Goal: Transaction & Acquisition: Purchase product/service

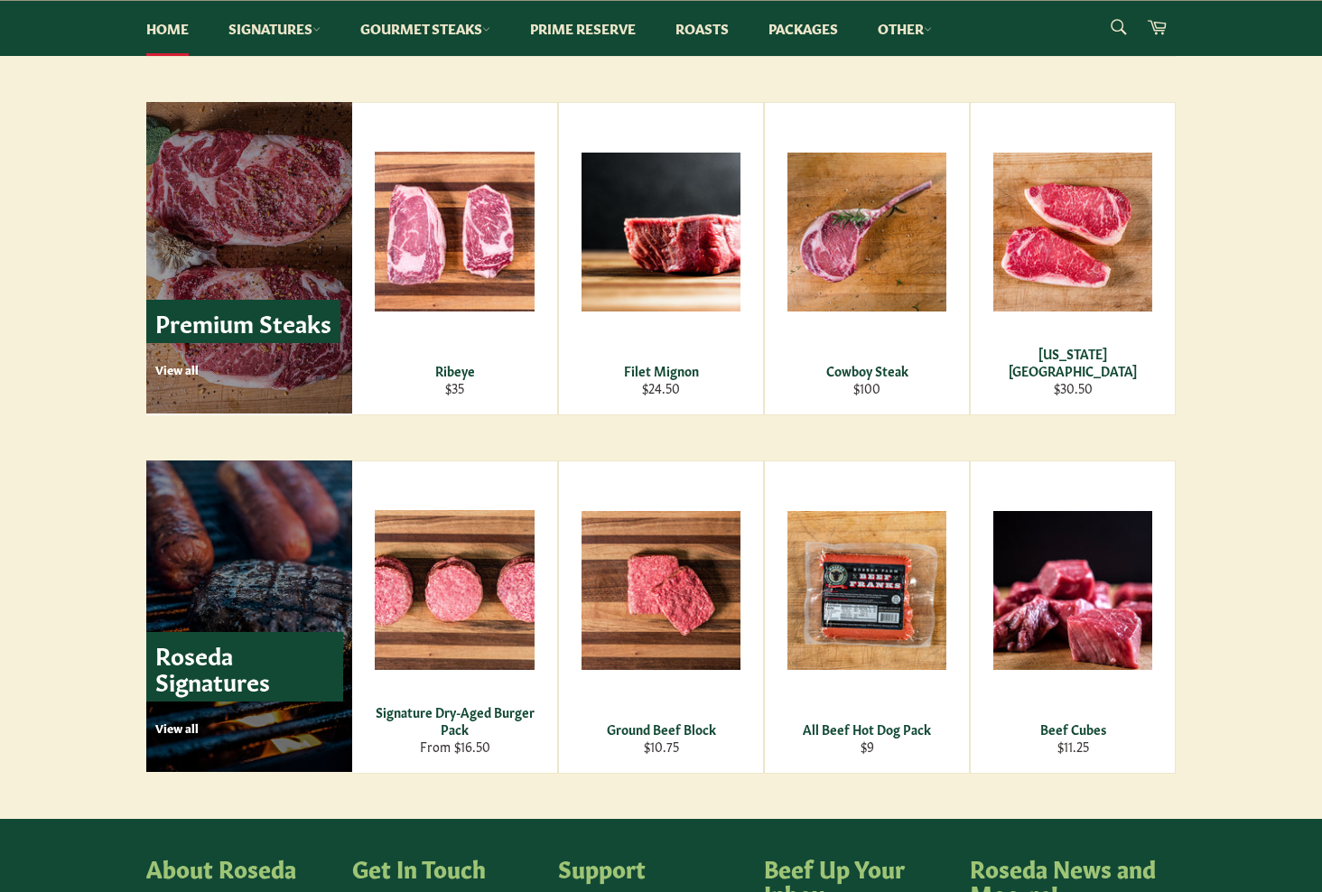
scroll to position [2131, 0]
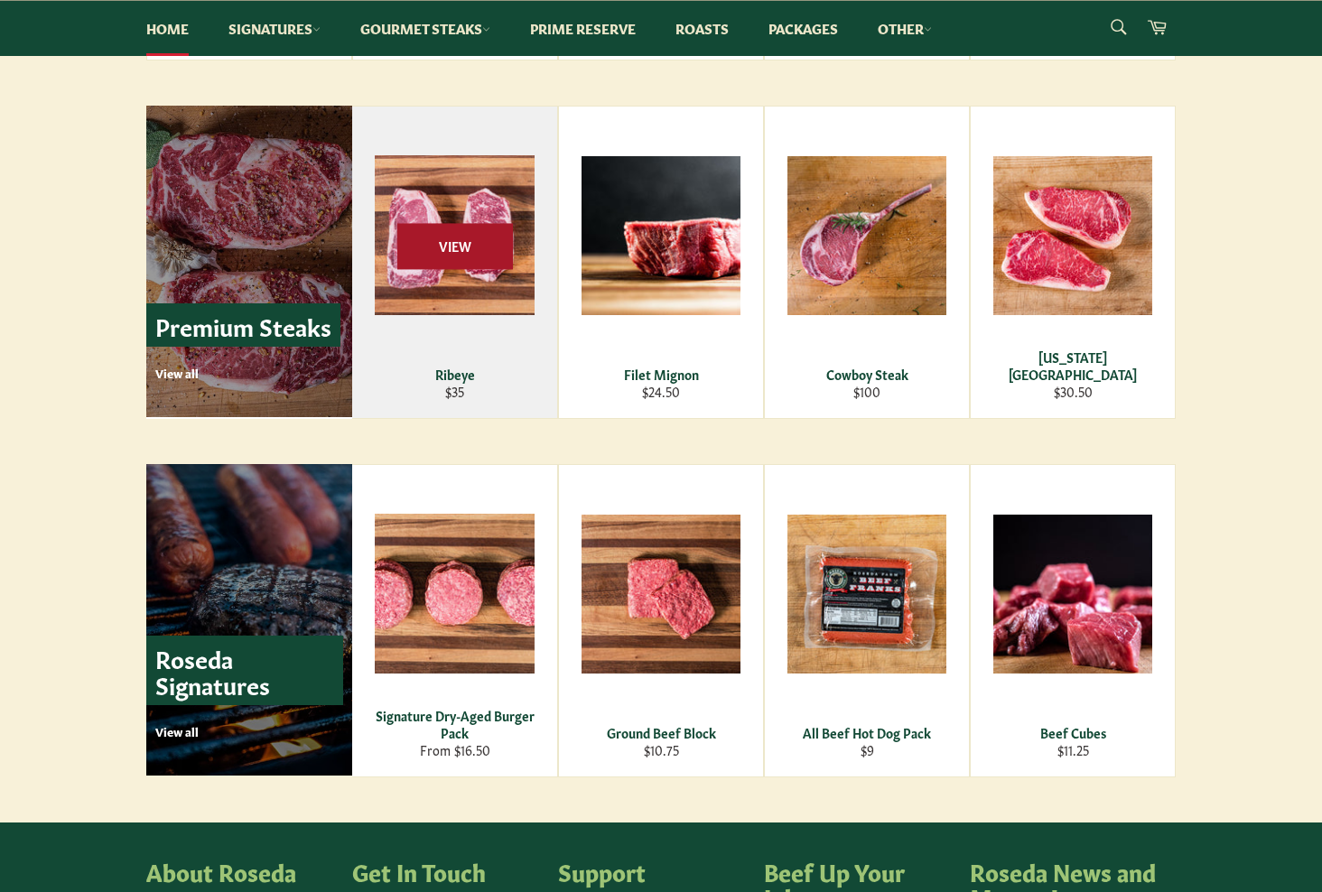
click at [432, 237] on span "View" at bounding box center [455, 246] width 116 height 46
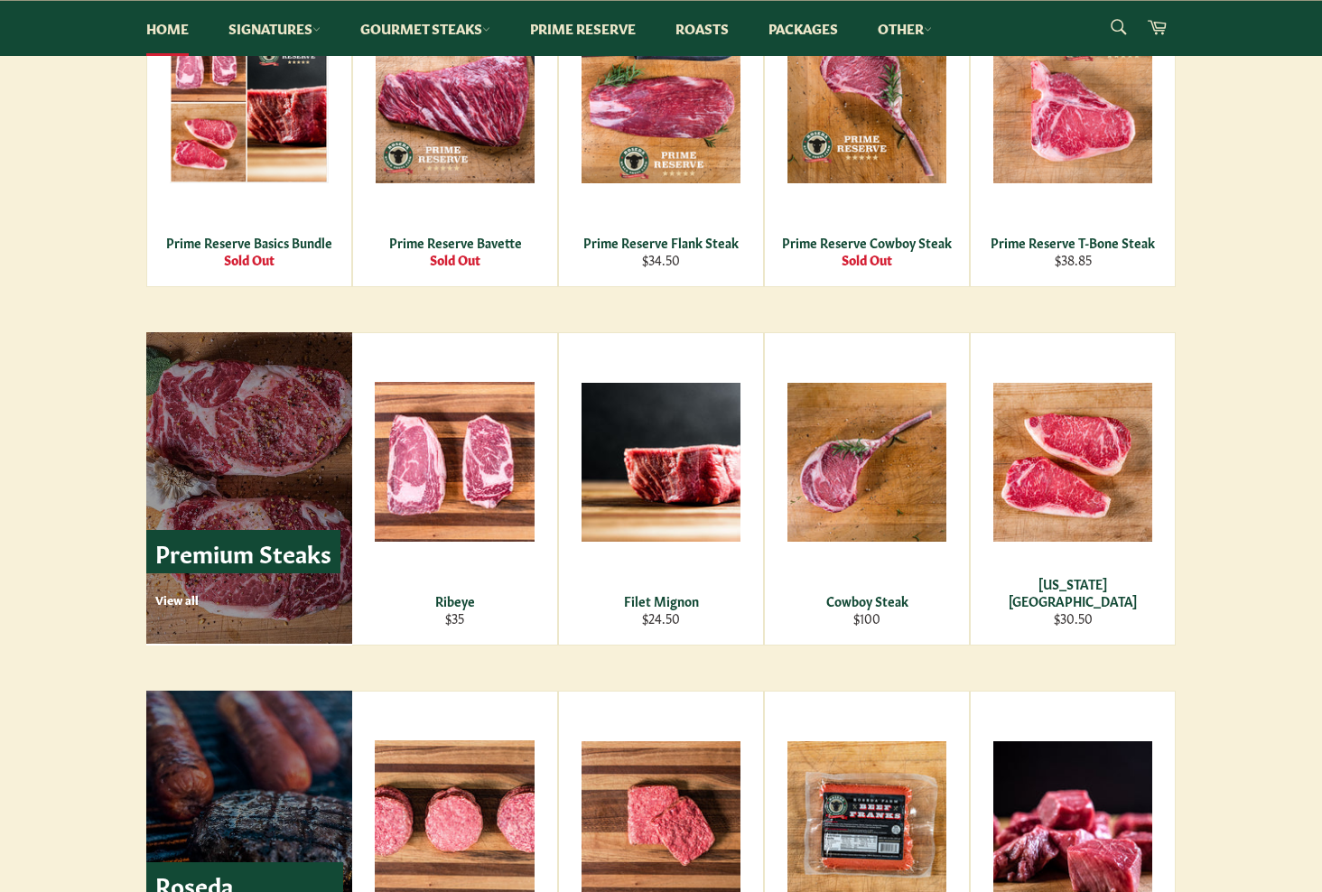
scroll to position [1902, 0]
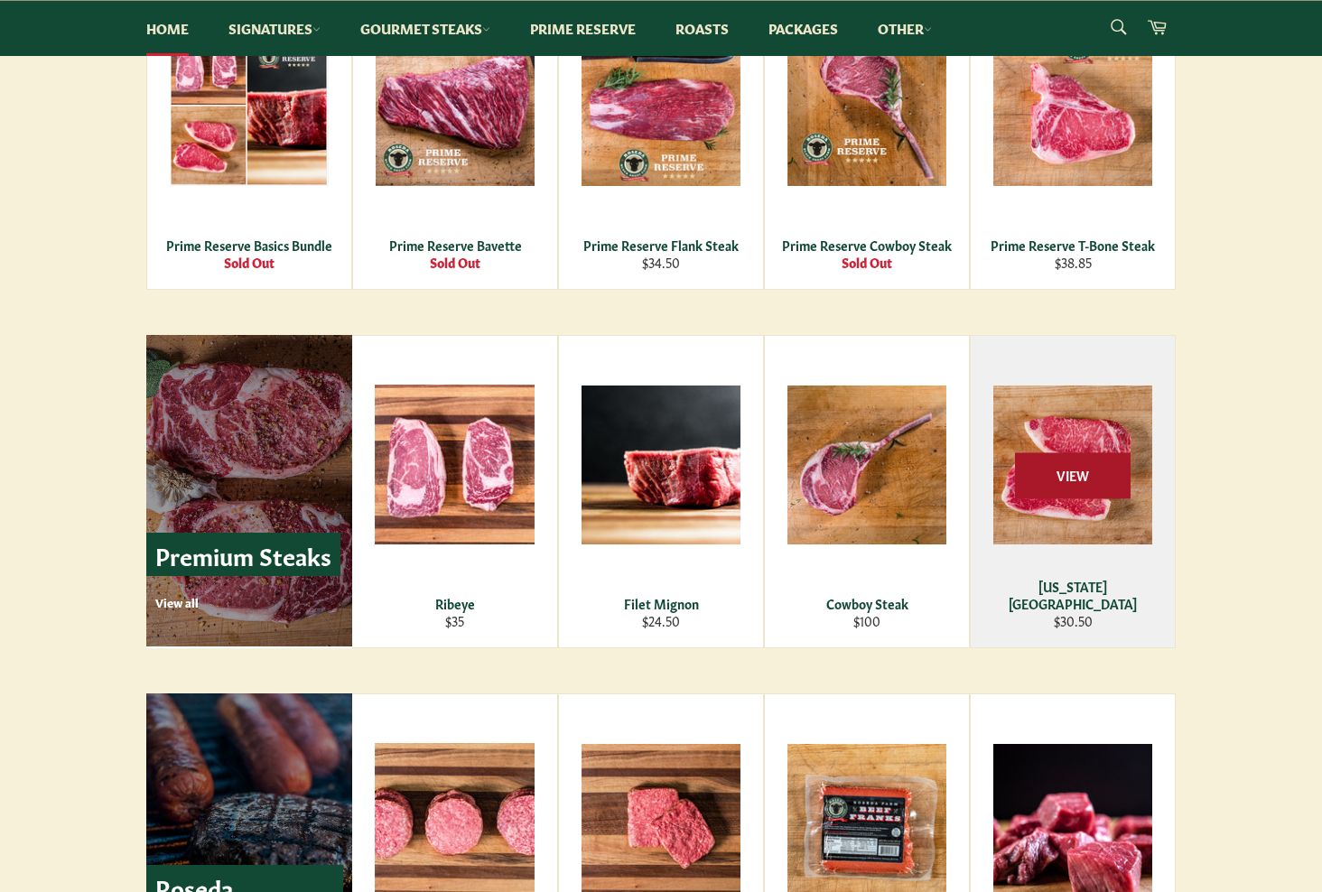
click at [1072, 474] on span "View" at bounding box center [1073, 475] width 116 height 46
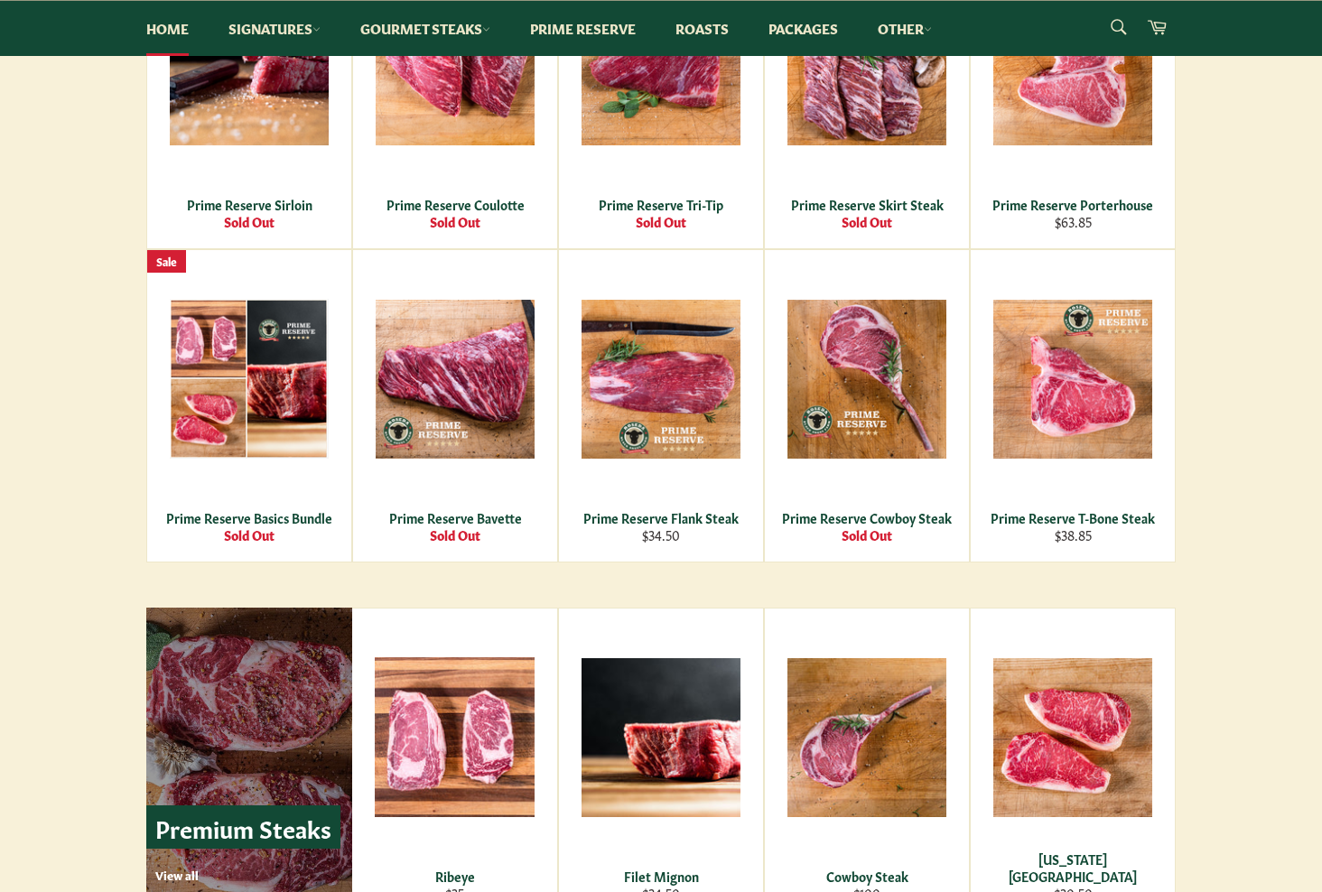
scroll to position [1618, 0]
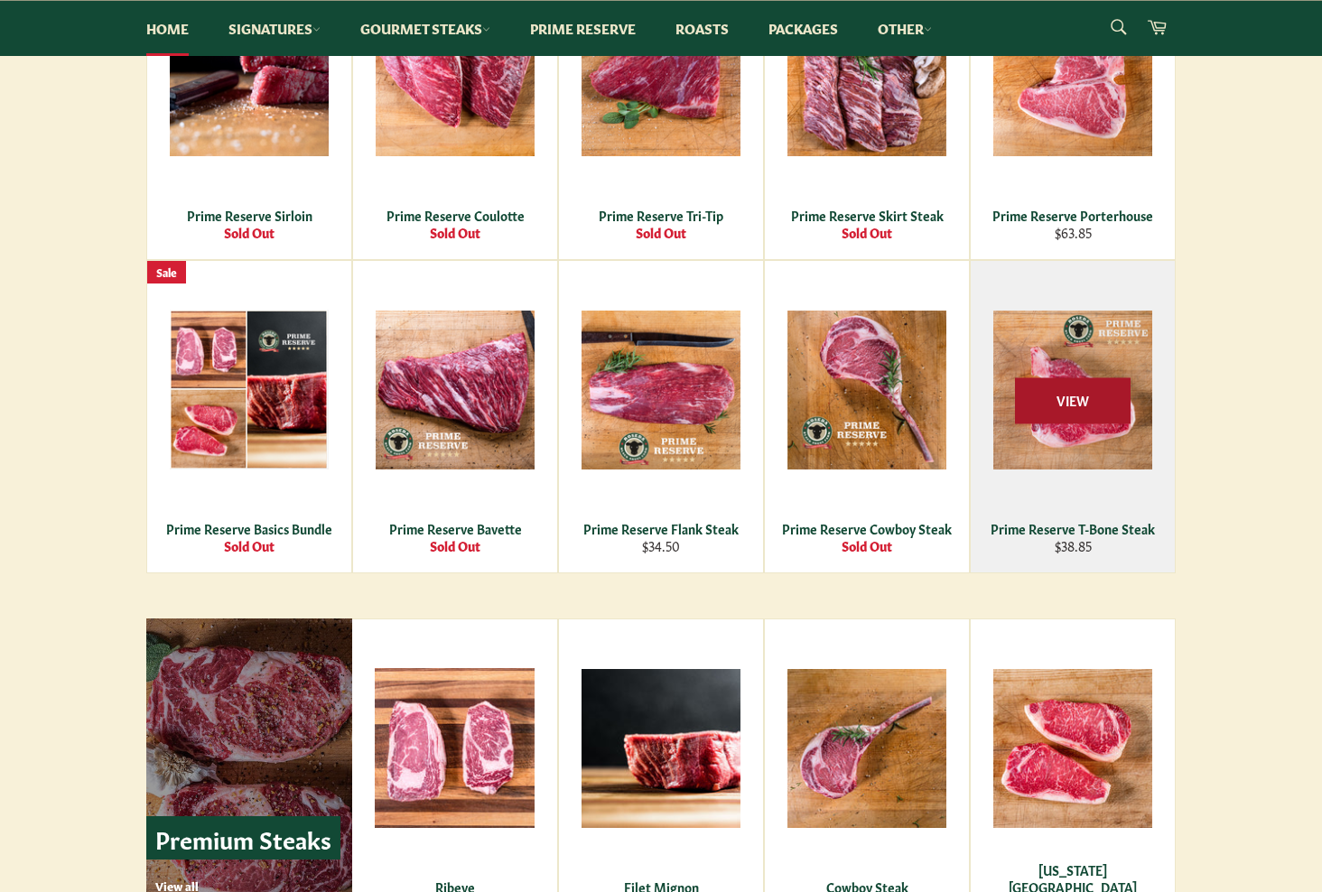
click at [1067, 413] on span "View" at bounding box center [1073, 400] width 116 height 46
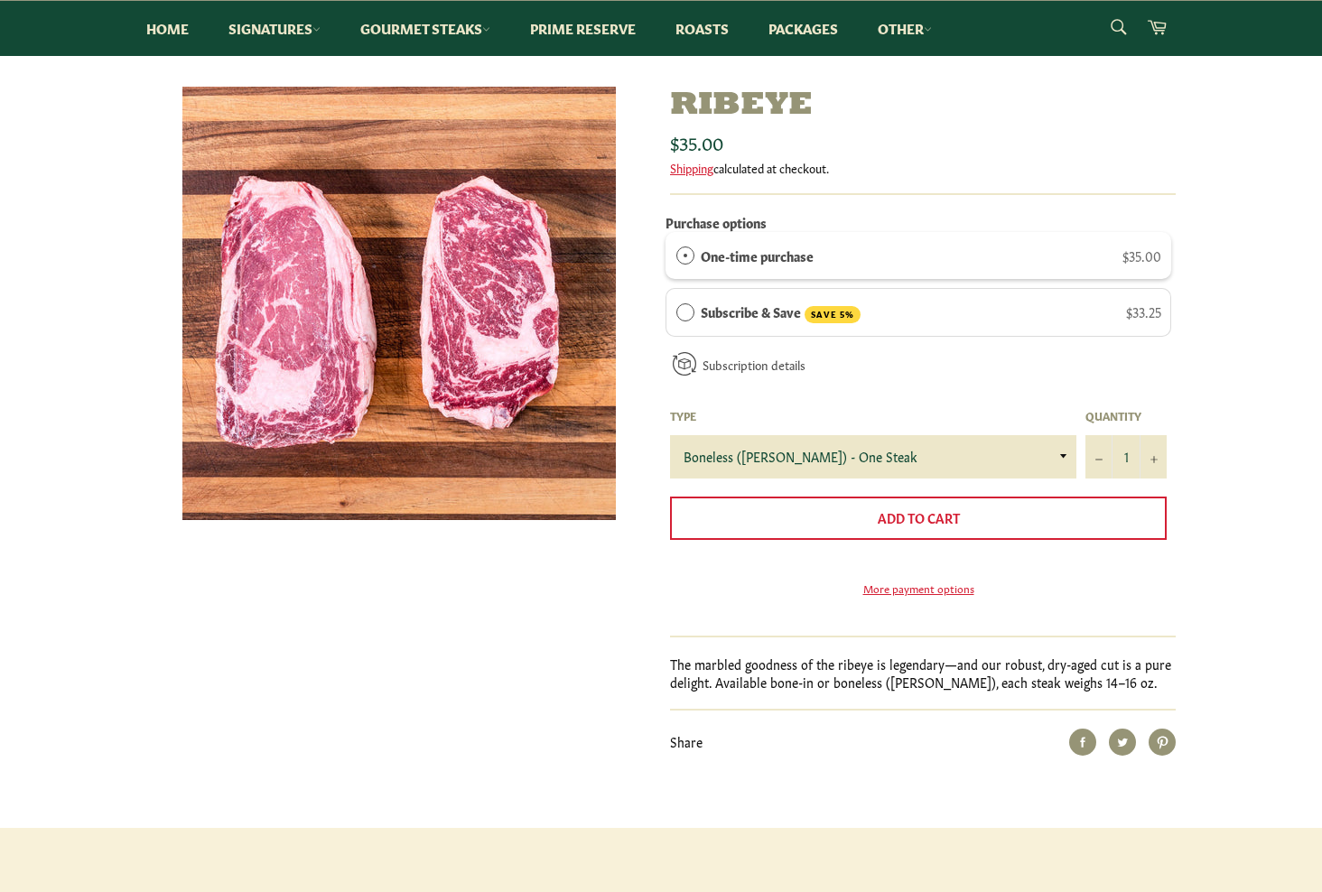
scroll to position [203, 0]
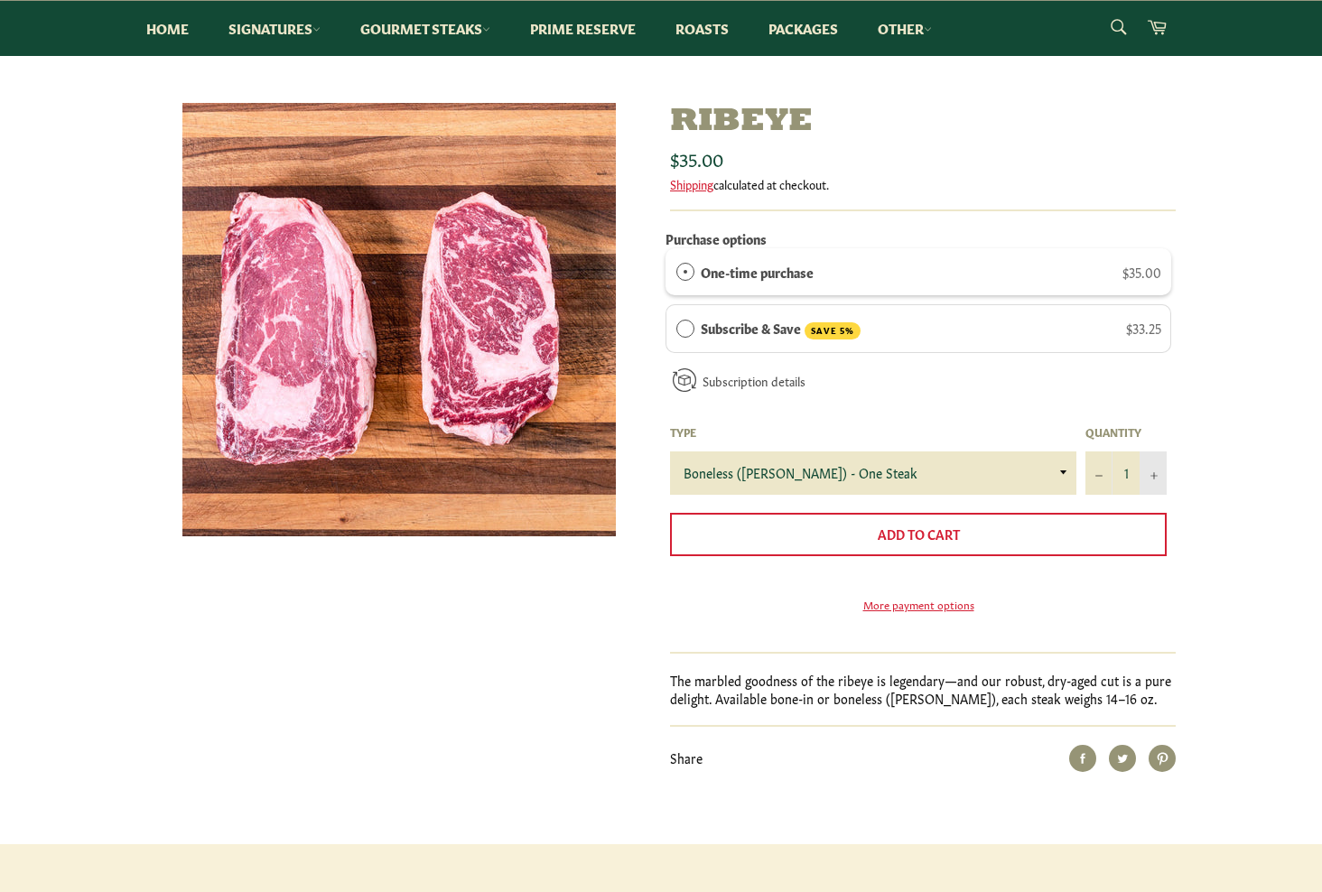
click at [1161, 475] on button "+" at bounding box center [1152, 472] width 27 height 43
type input "2"
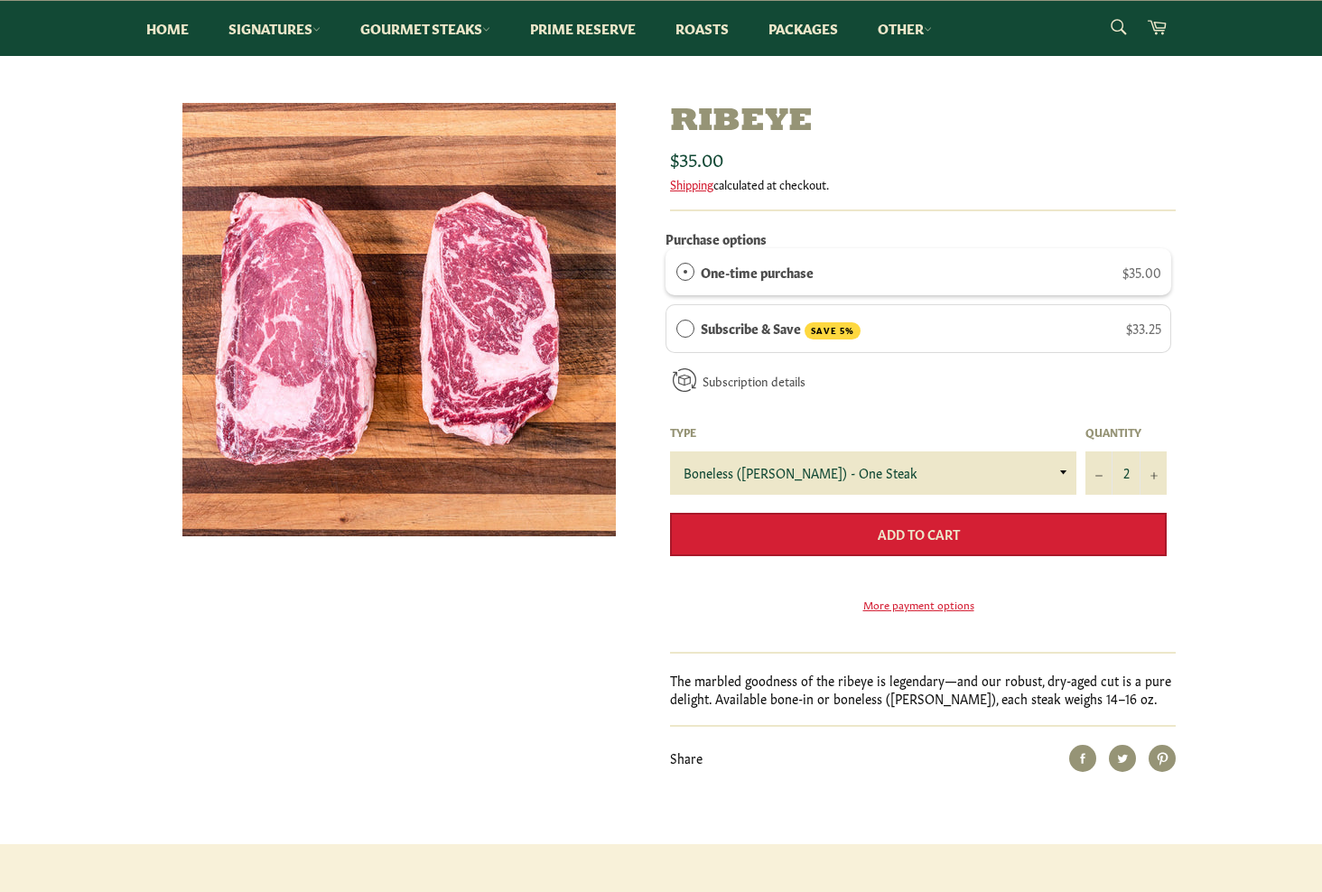
click at [935, 526] on span "Add to Cart" at bounding box center [919, 534] width 82 height 18
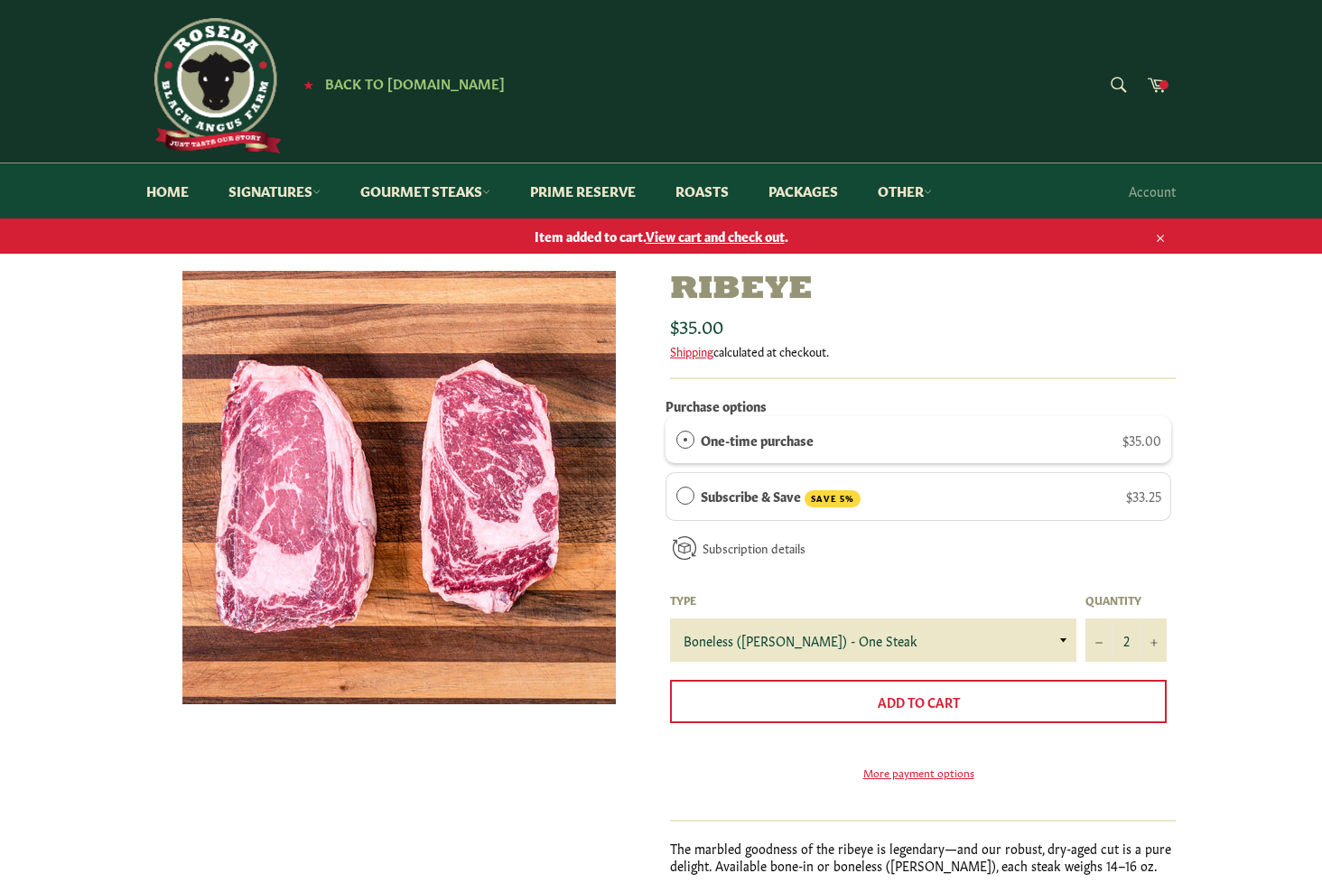
scroll to position [0, 0]
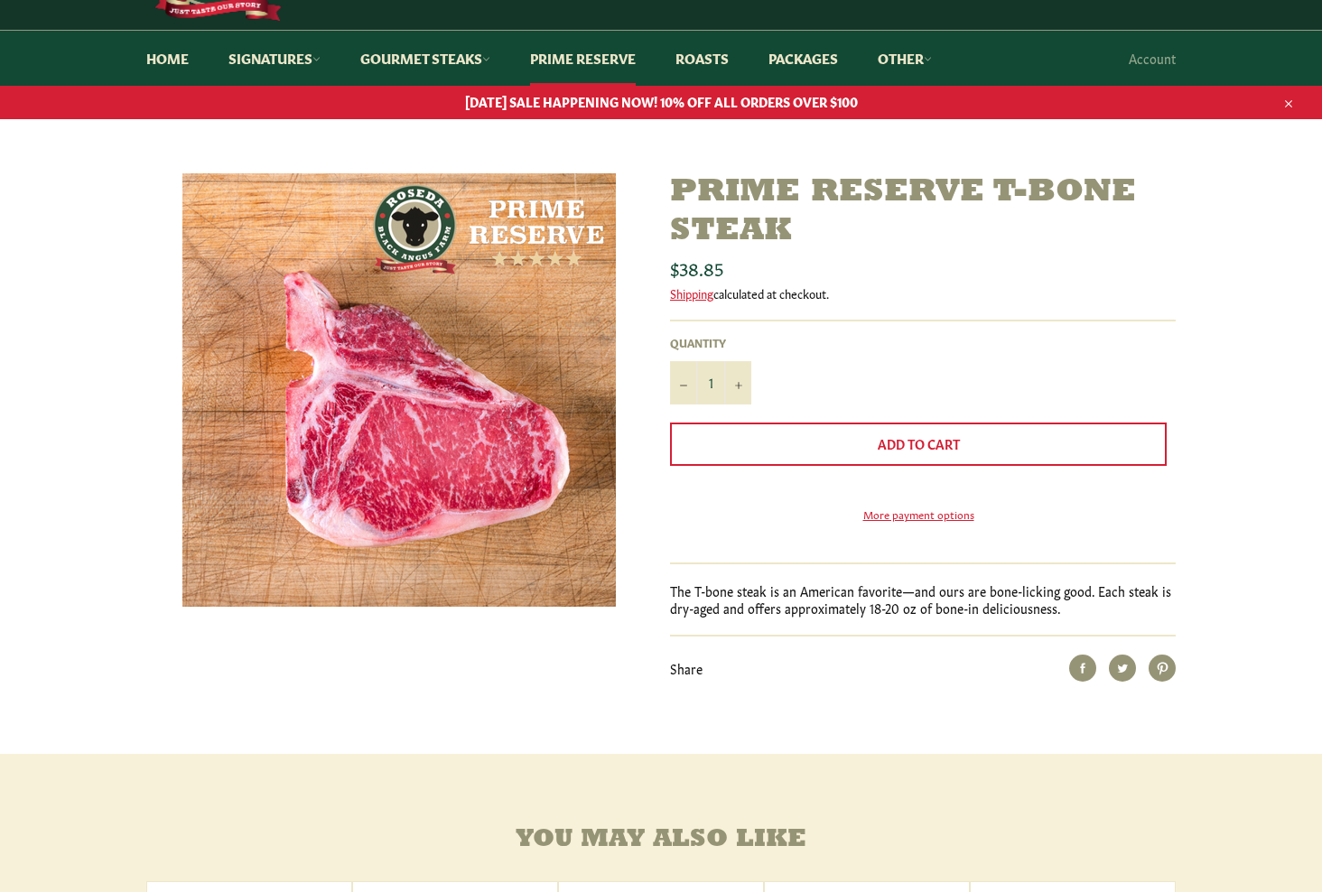
scroll to position [166, 0]
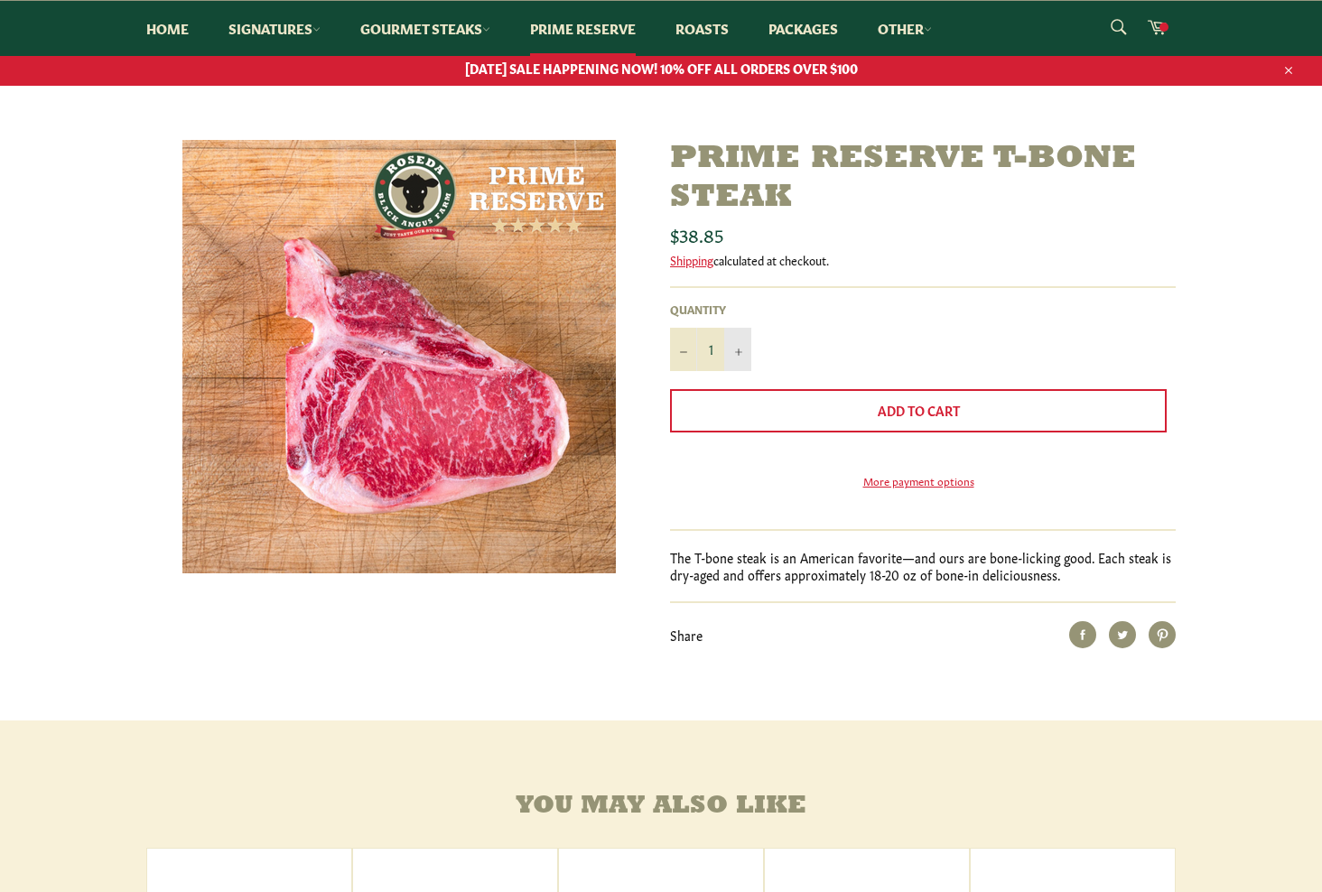
click at [739, 339] on button "+" at bounding box center [737, 349] width 27 height 43
type input "2"
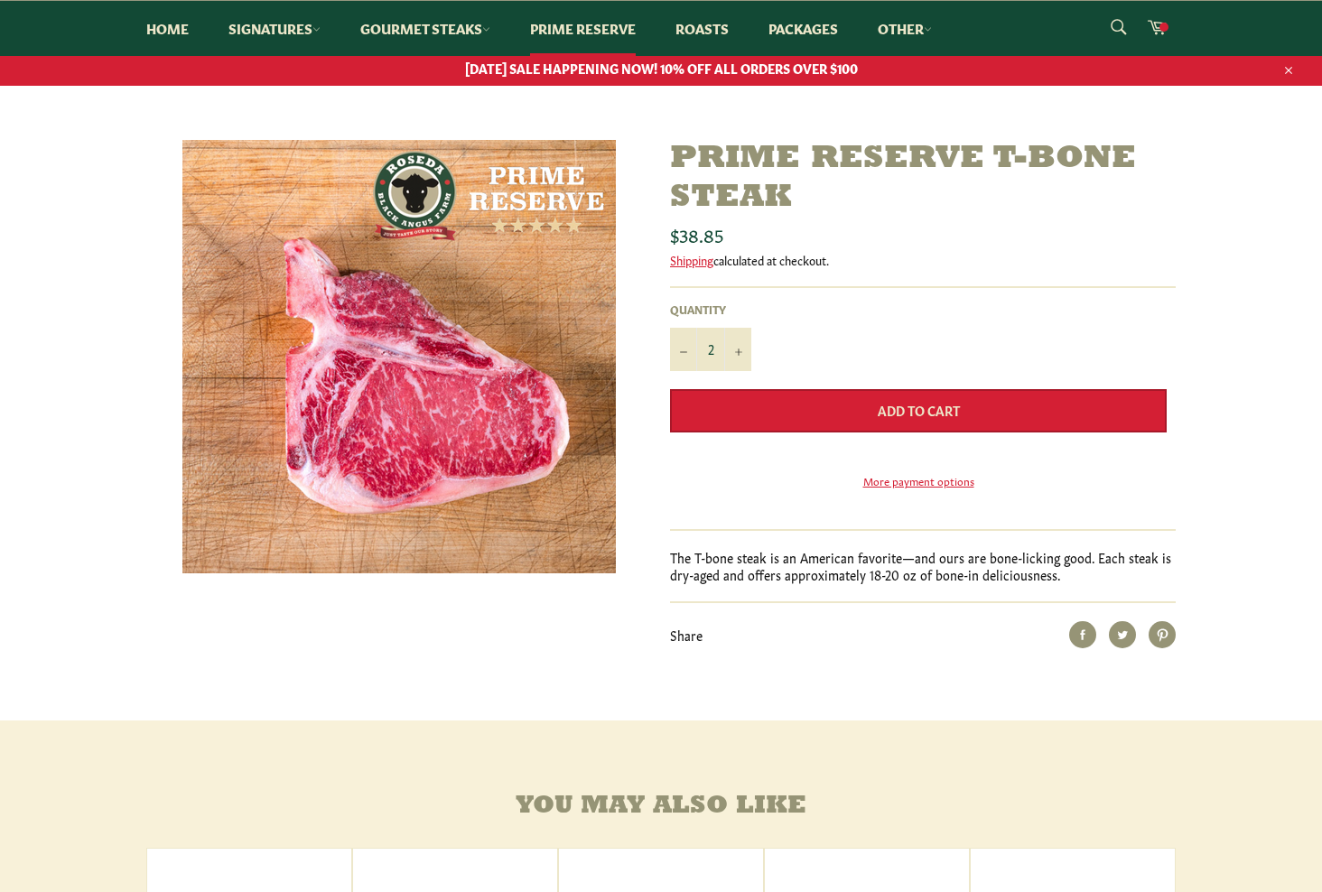
click at [871, 405] on button "Add to Cart" at bounding box center [918, 410] width 497 height 43
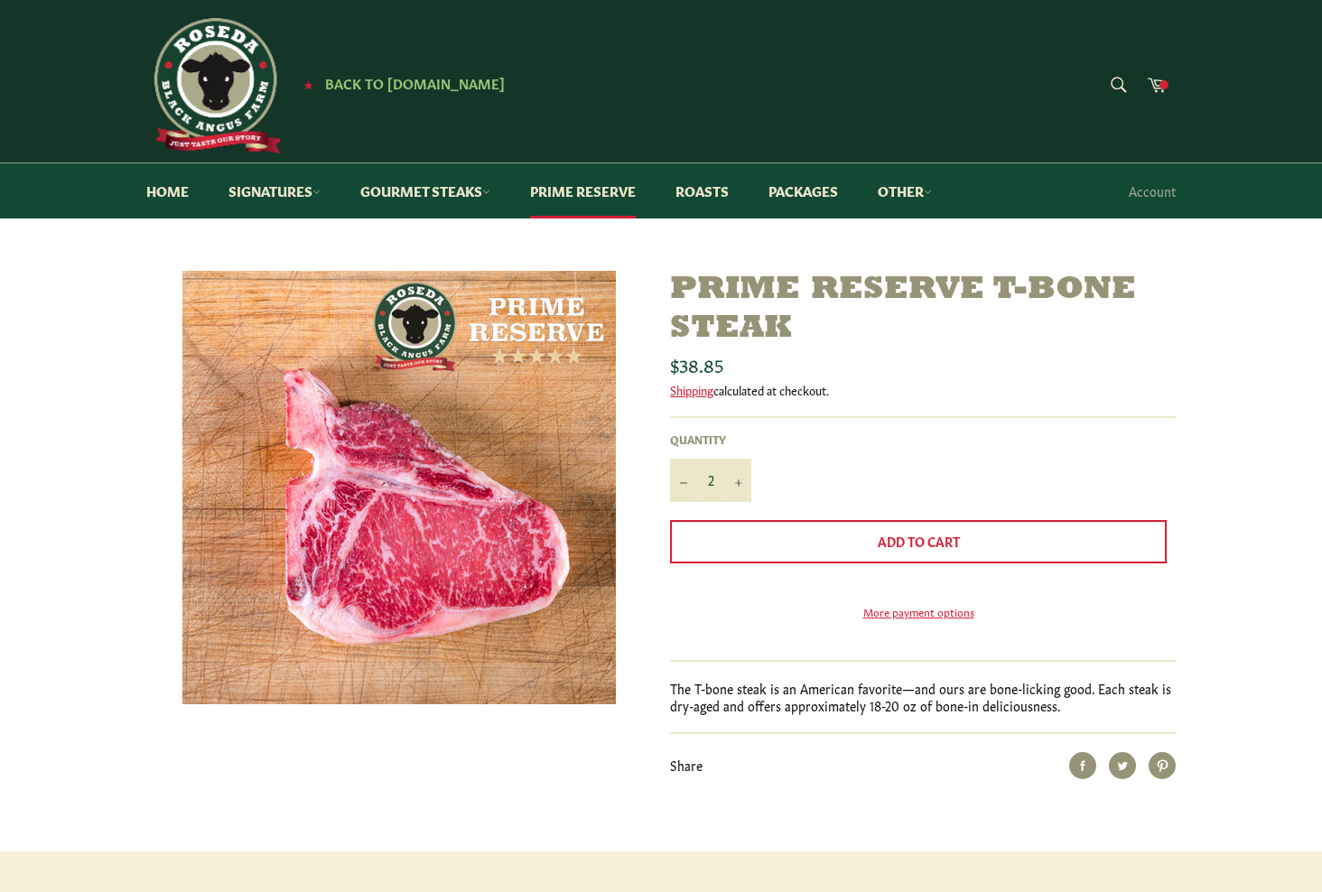
scroll to position [0, 0]
click at [705, 195] on link "Roasts" at bounding box center [701, 190] width 89 height 55
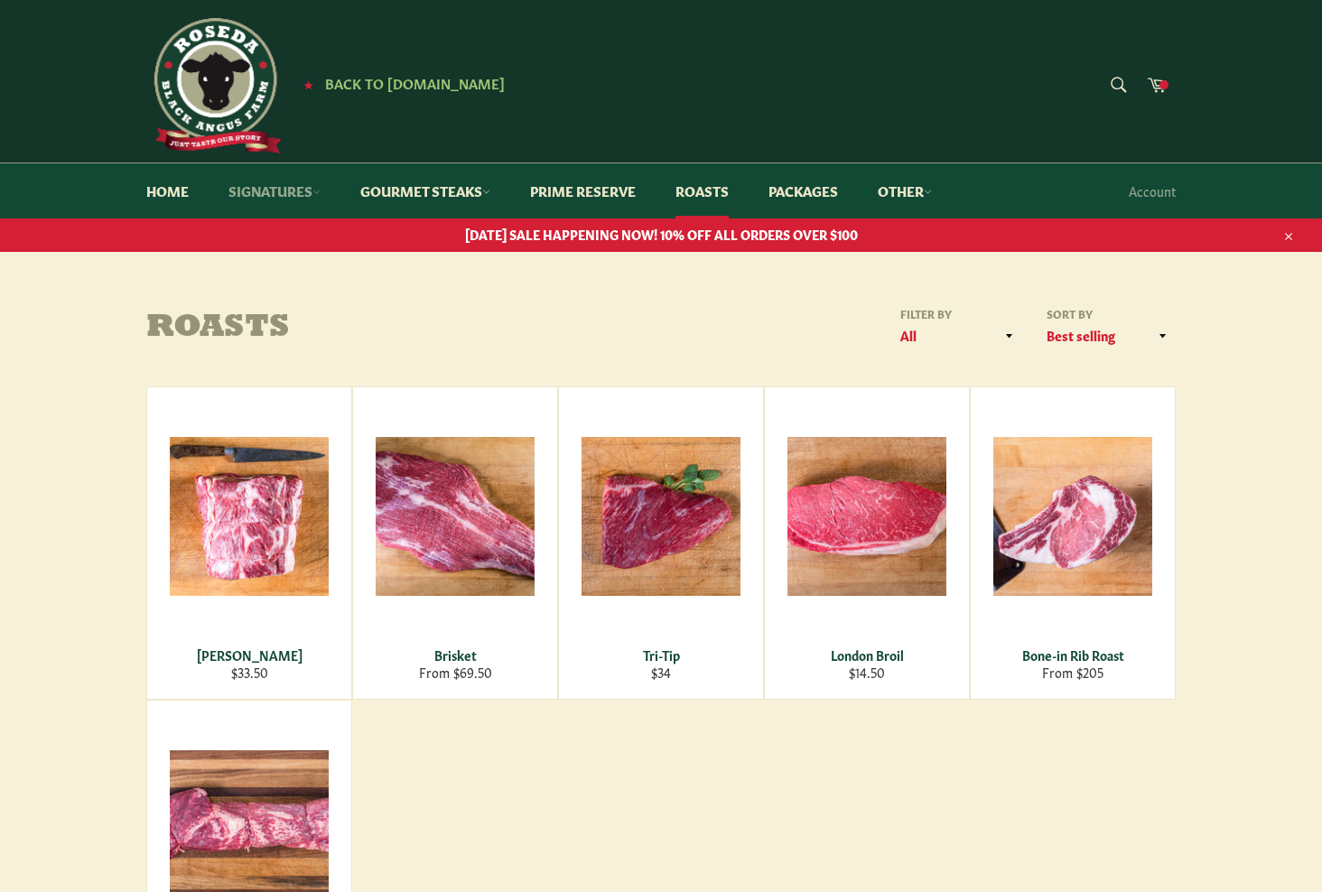
click at [273, 183] on link "Signatures" at bounding box center [274, 190] width 128 height 55
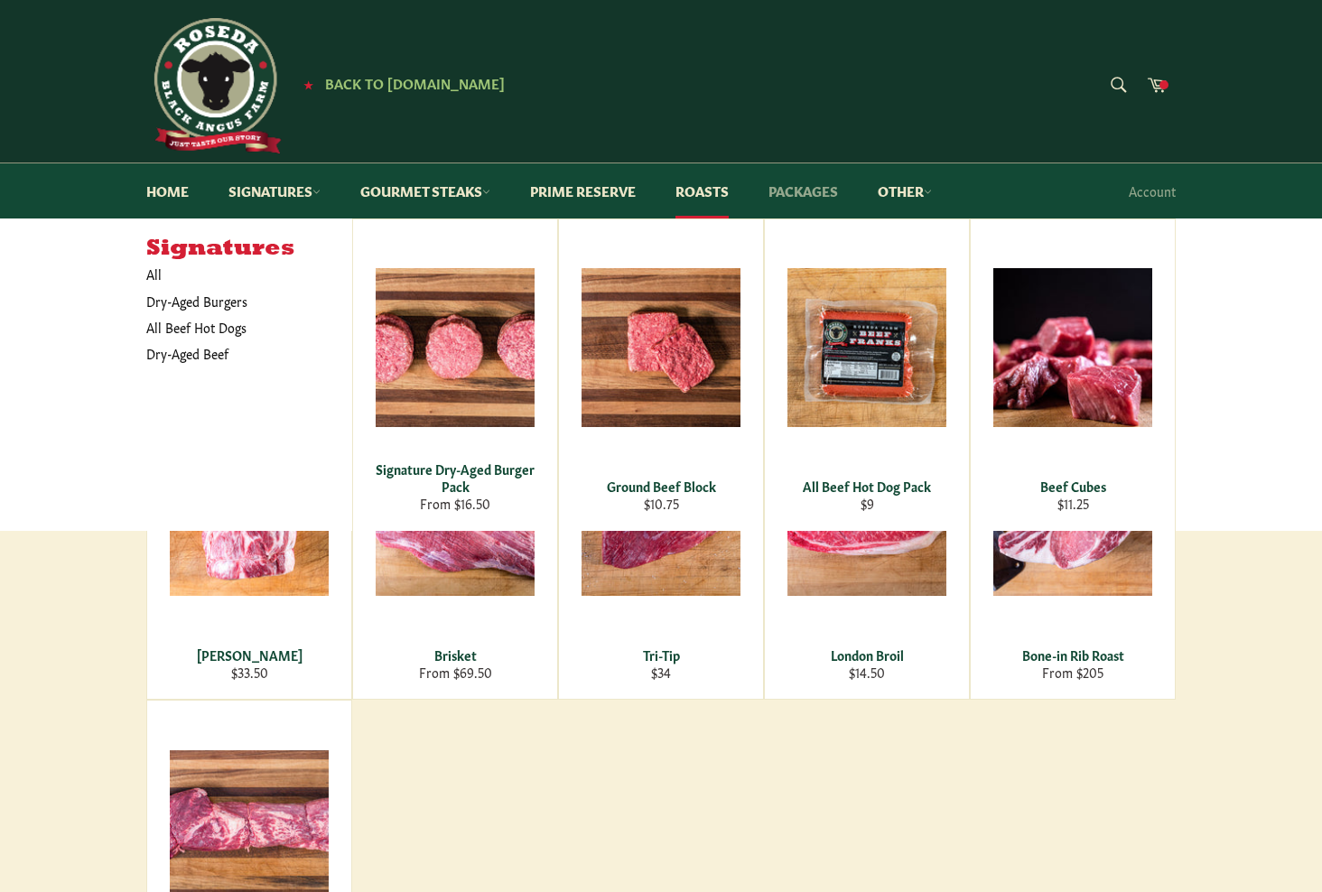
click at [815, 185] on link "Packages" at bounding box center [803, 190] width 106 height 55
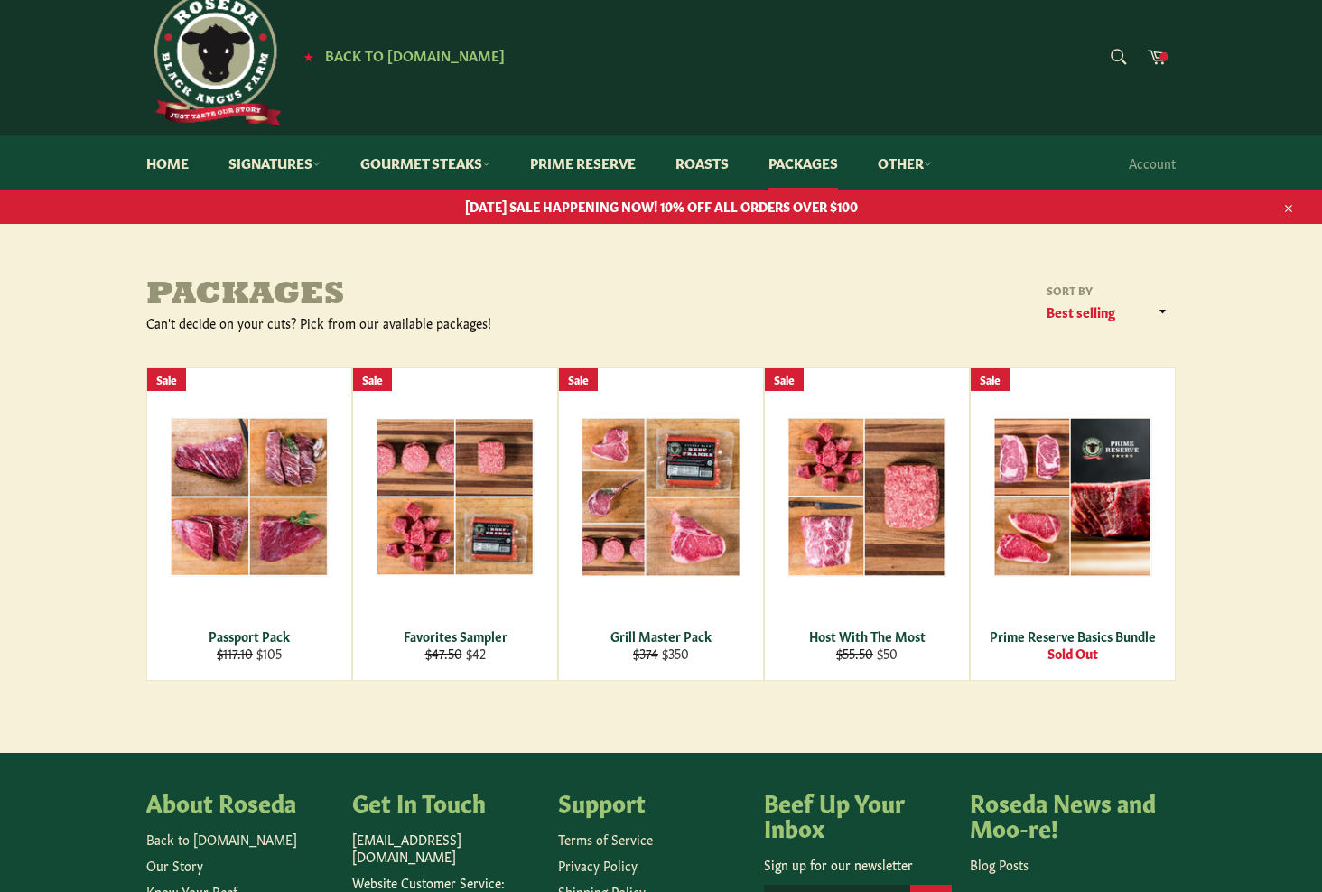
scroll to position [35, 0]
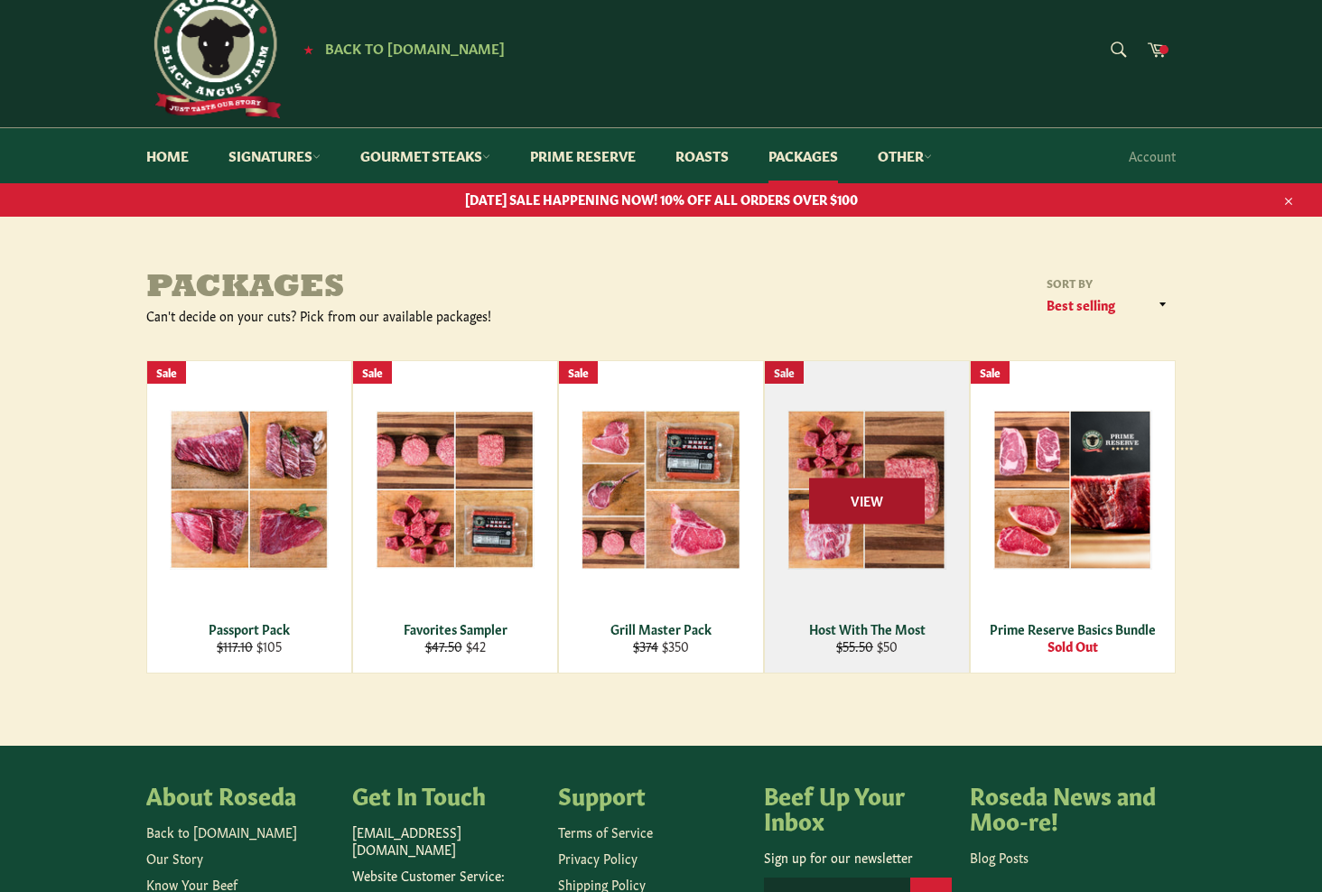
click at [860, 482] on span "View" at bounding box center [867, 501] width 116 height 46
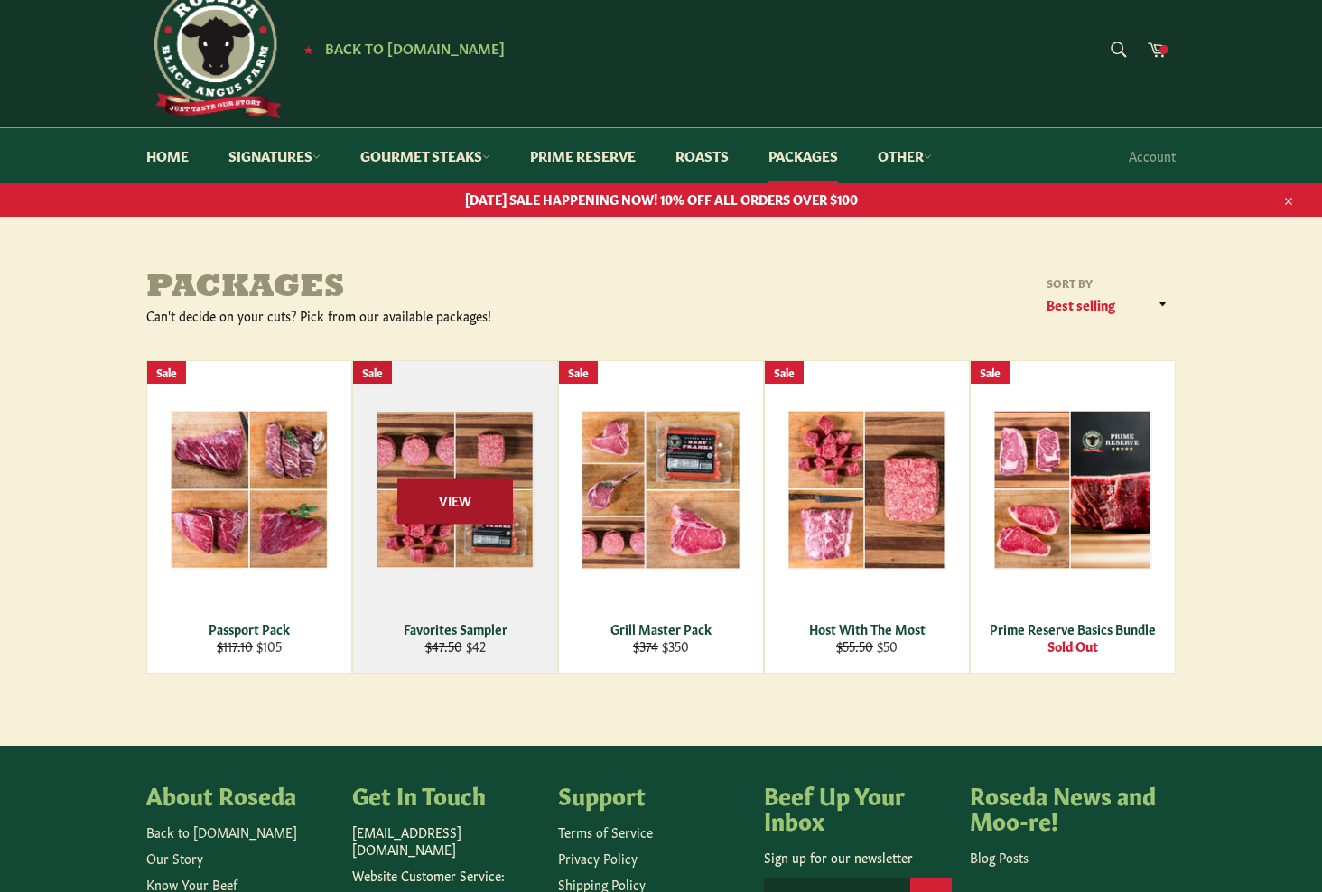
click at [450, 500] on span "View" at bounding box center [455, 501] width 116 height 46
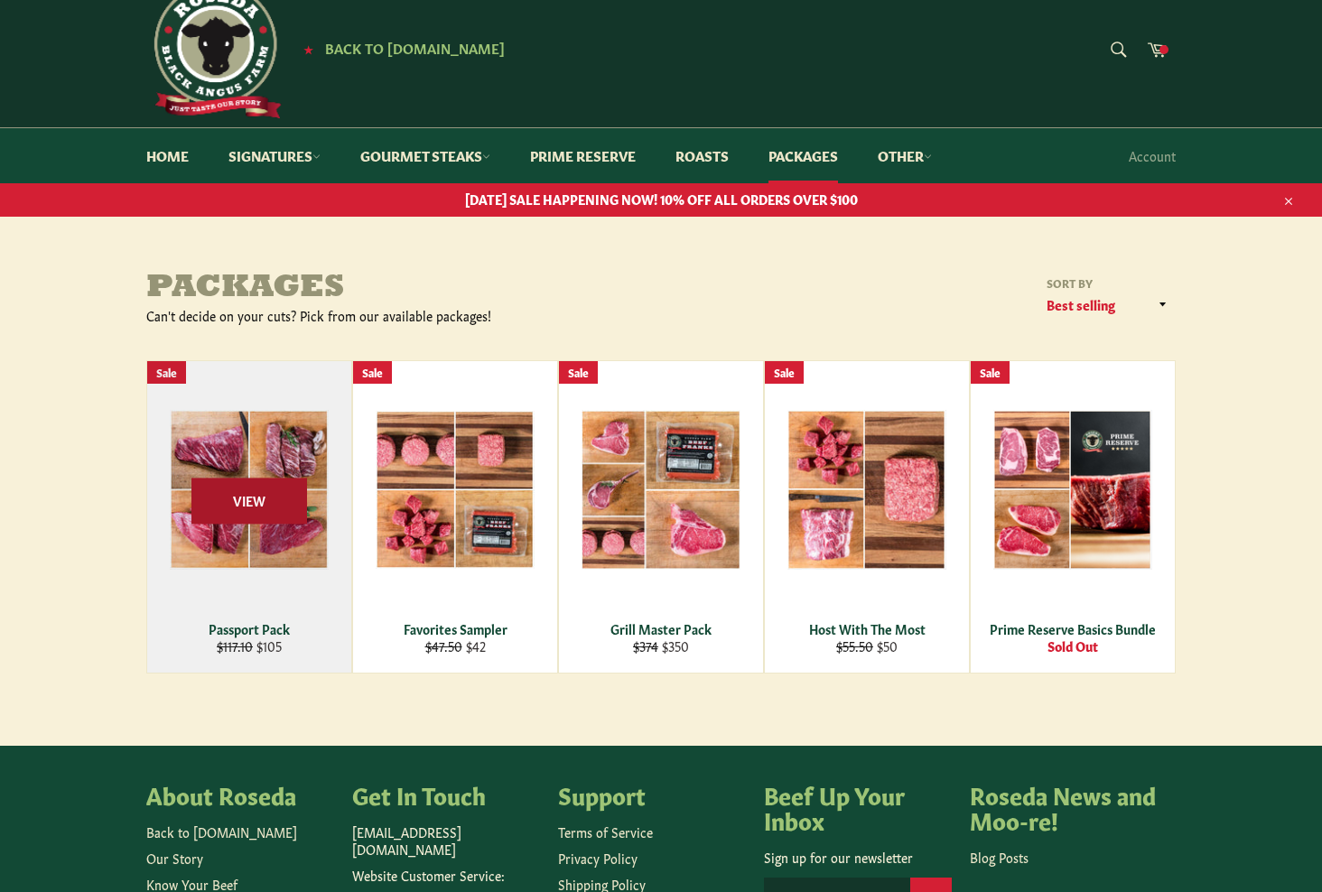
click at [253, 486] on span "View" at bounding box center [249, 501] width 116 height 46
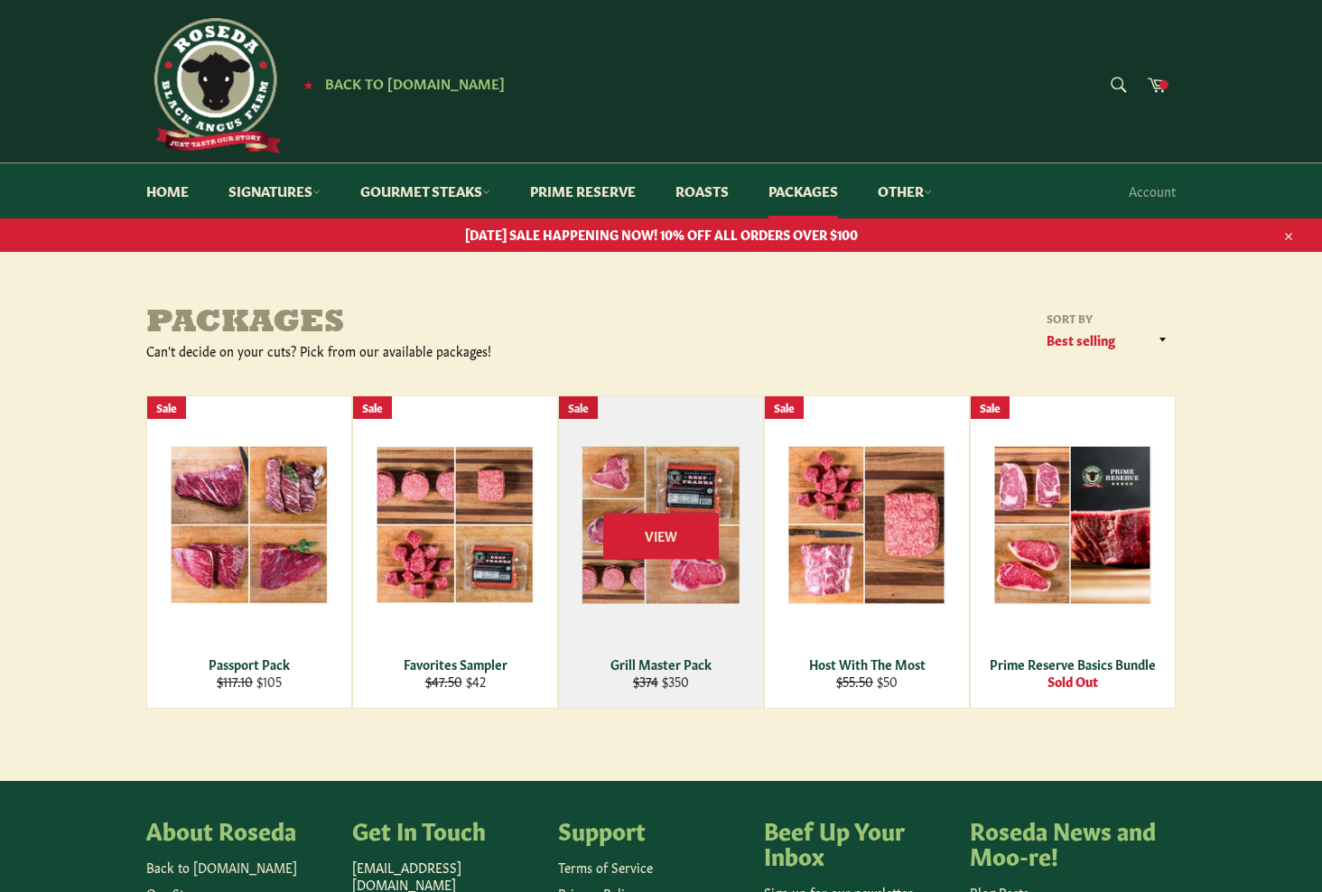
scroll to position [0, 0]
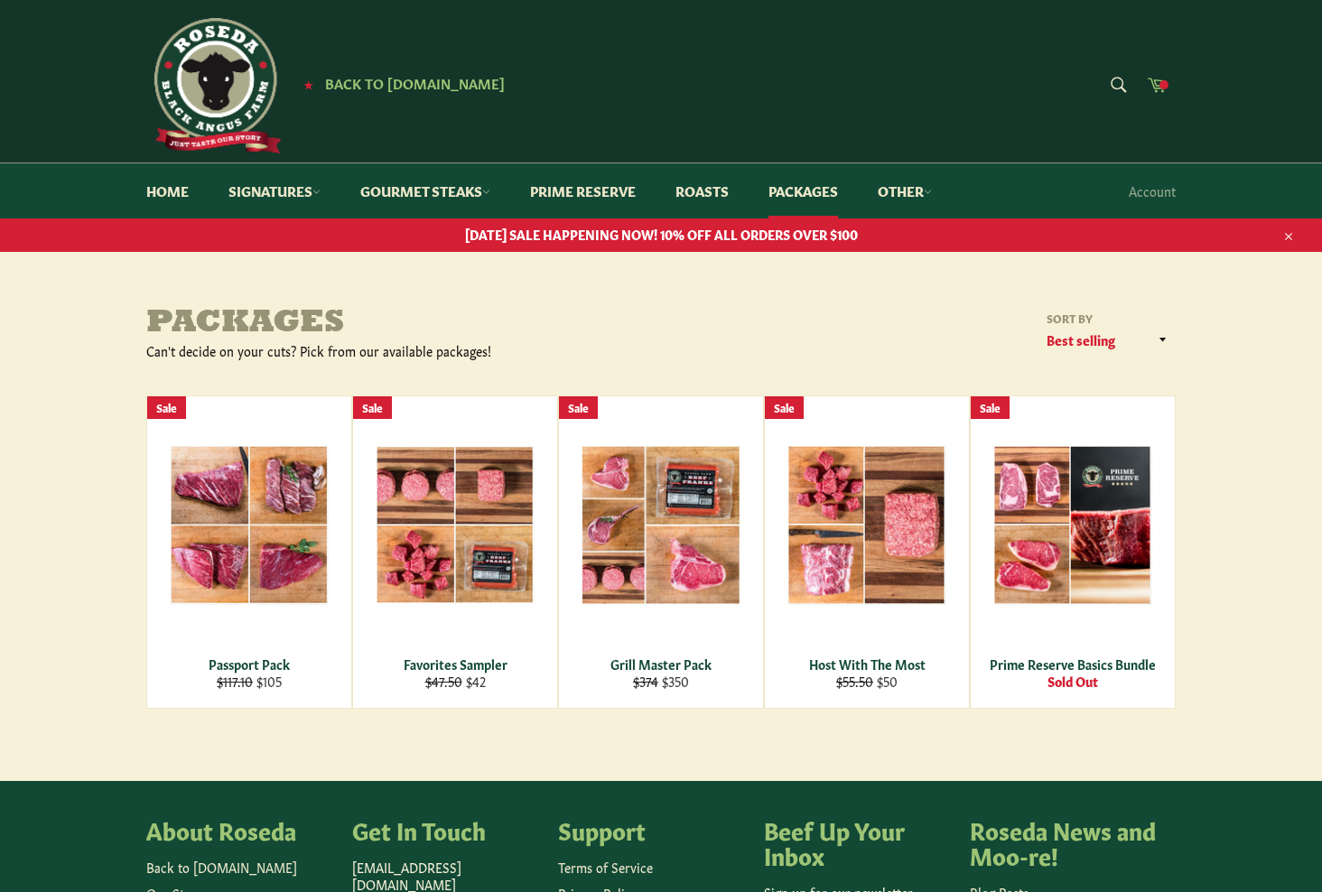
click at [1156, 79] on icon at bounding box center [1157, 84] width 20 height 20
